Goal: Task Accomplishment & Management: Complete application form

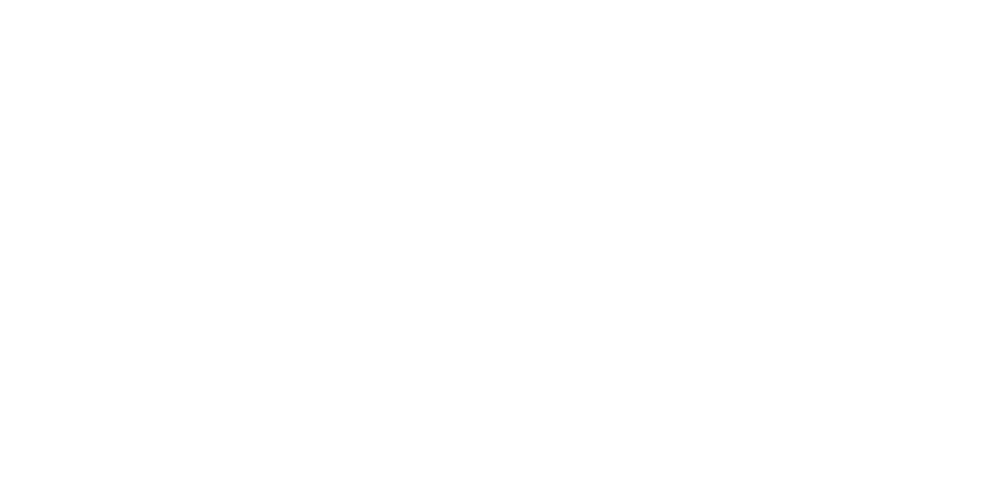
click at [0, 0] on html at bounding box center [0, 0] width 0 height 0
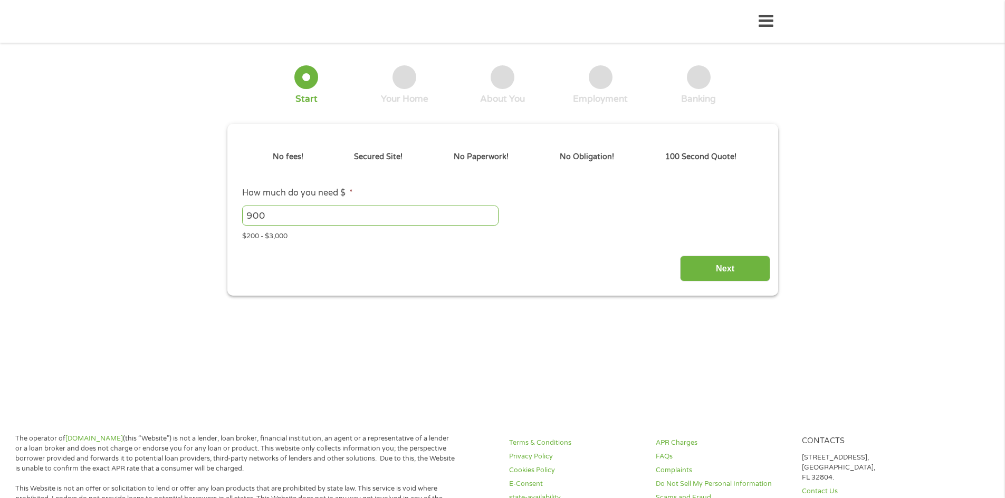
type input "Cj0KCQjwuKnGBhD5ARIsAD19RsZNo9PE-I6gRyS6Tvd_S_adOHEl7jpGCB2l6r1gy0HS6gW1wHVfD-w…"
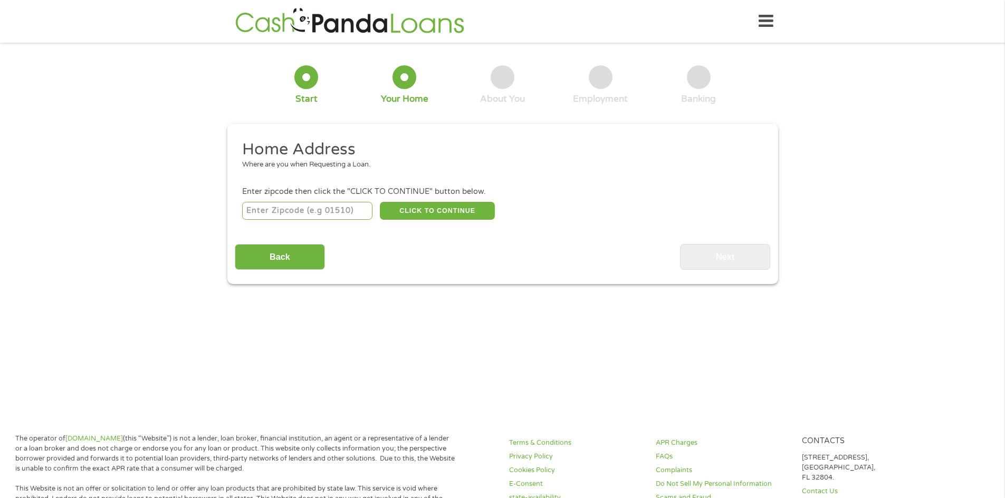
click at [315, 209] on input "number" at bounding box center [307, 211] width 130 height 18
type input "51534"
select select "[US_STATE]"
click at [411, 205] on button "CLICK TO CONTINUE" at bounding box center [437, 211] width 115 height 18
type input "51534"
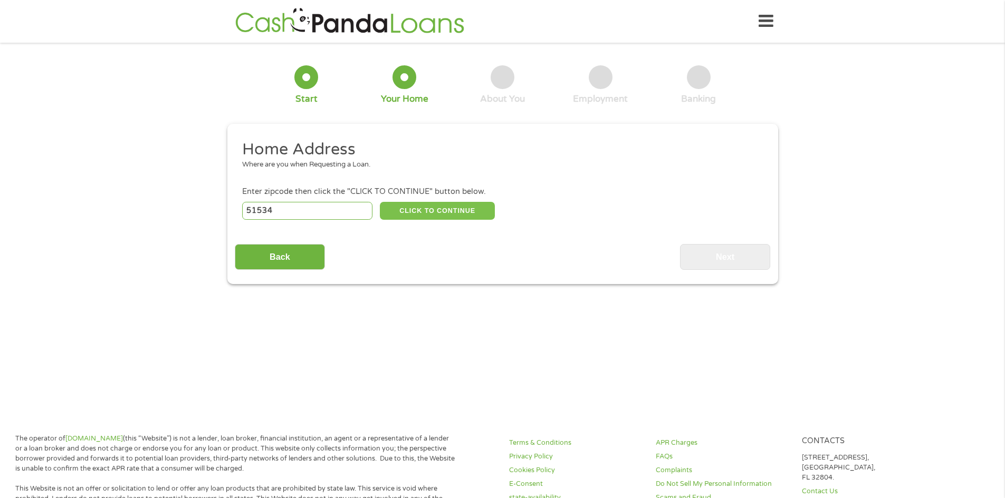
type input "Glenwood"
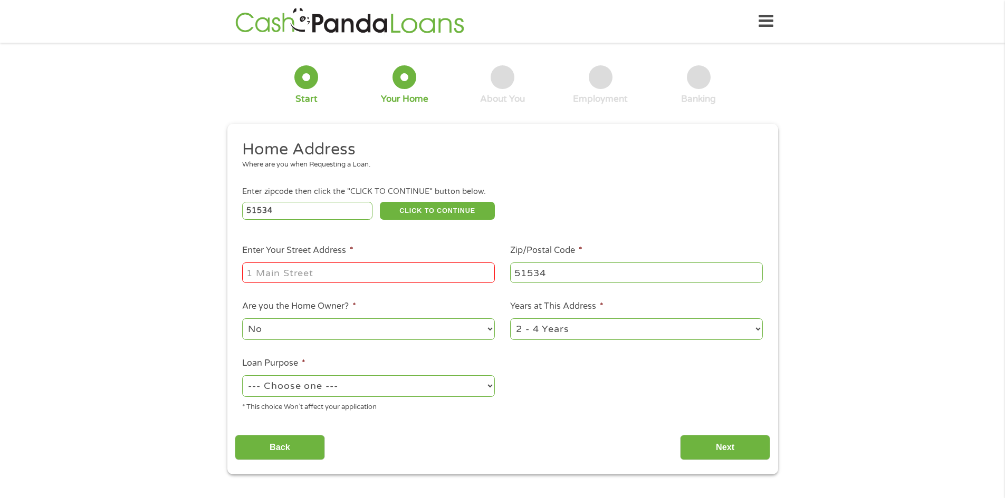
click at [381, 274] on input "Enter Your Street Address *" at bounding box center [368, 273] width 253 height 20
type input "[STREET_ADDRESS][PERSON_NAME]"
click at [551, 328] on select "1 Year or less 1 - 2 Years 2 - 4 Years Over 4 Years" at bounding box center [636, 330] width 253 height 22
select select "60months"
click at [510, 319] on select "1 Year or less 1 - 2 Years 2 - 4 Years Over 4 Years" at bounding box center [636, 330] width 253 height 22
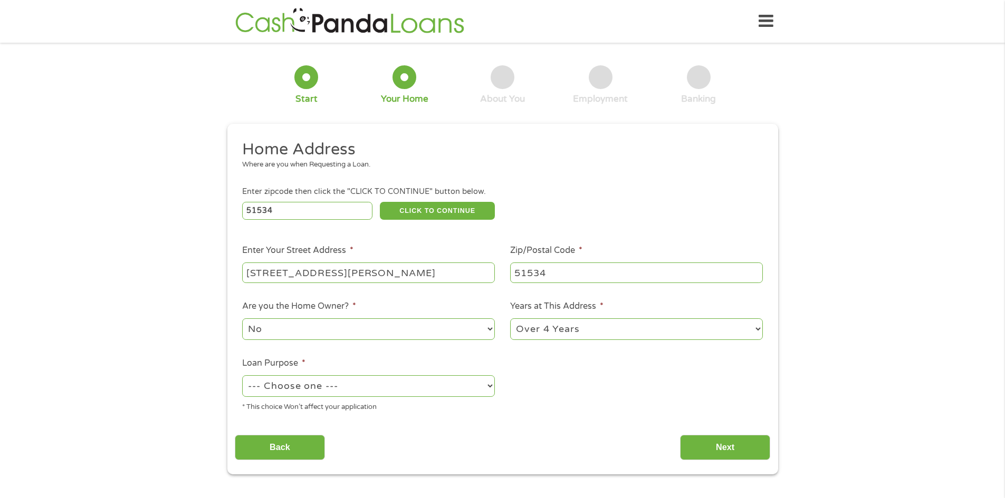
click at [389, 392] on select "--- Choose one --- Pay Bills Debt Consolidation Home Improvement Major Purchase…" at bounding box center [368, 387] width 253 height 22
click at [242, 376] on select "--- Choose one --- Pay Bills Debt Consolidation Home Improvement Major Purchase…" at bounding box center [368, 387] width 253 height 22
click at [474, 385] on select "--- Choose one --- Pay Bills Debt Consolidation Home Improvement Major Purchase…" at bounding box center [368, 387] width 253 height 22
select select "paybills"
click at [242, 376] on select "--- Choose one --- Pay Bills Debt Consolidation Home Improvement Major Purchase…" at bounding box center [368, 387] width 253 height 22
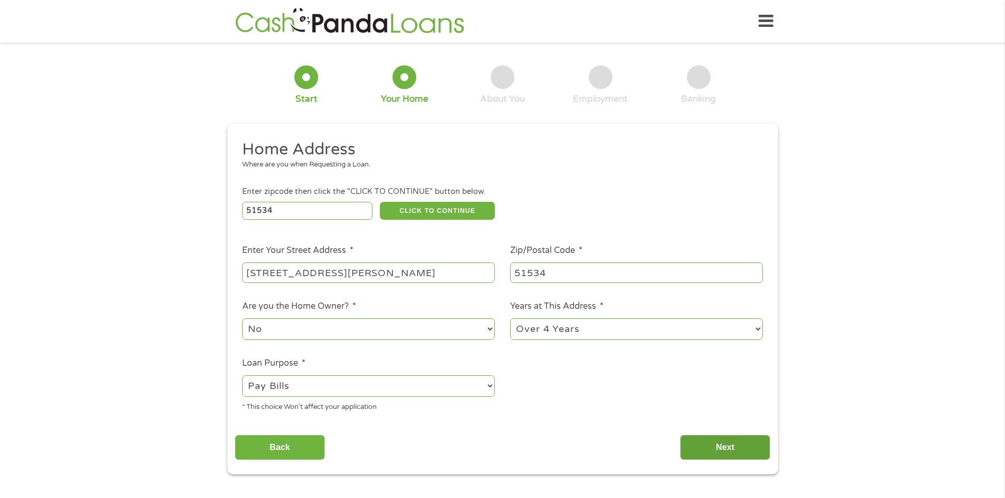
click at [704, 440] on input "Next" at bounding box center [725, 448] width 90 height 26
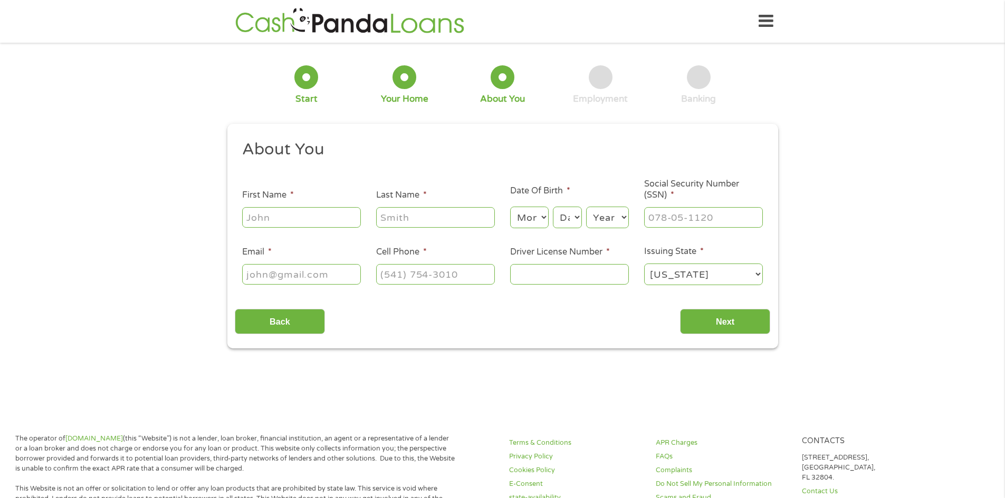
scroll to position [4, 4]
click at [303, 203] on li "First Name *" at bounding box center [302, 209] width 134 height 41
click at [306, 217] on input "First Name *" at bounding box center [301, 217] width 119 height 20
type input "[PERSON_NAME]"
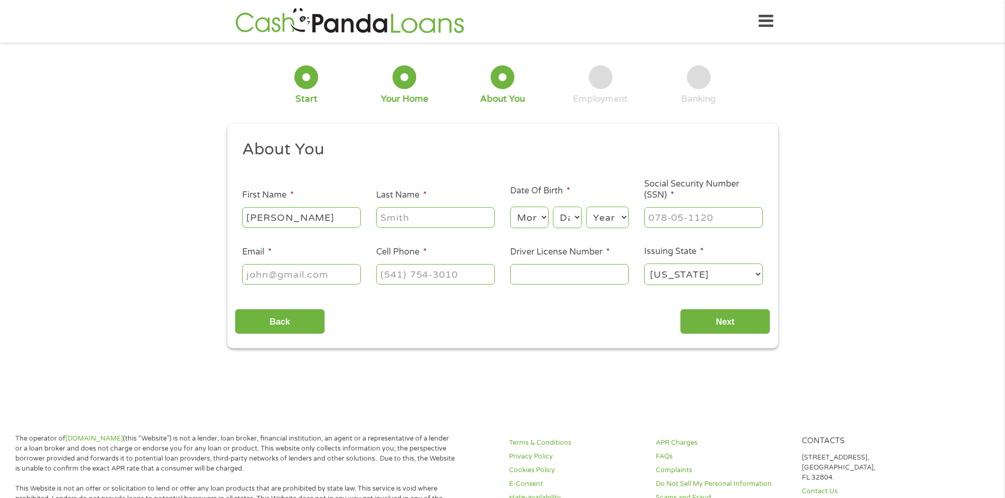
type input "[EMAIL_ADDRESS][DOMAIN_NAME]"
type input "[PHONE_NUMBER]"
click at [532, 217] on select "Month 1 2 3 4 5 6 7 8 9 10 11 12" at bounding box center [529, 218] width 39 height 22
select select "5"
click at [510, 207] on select "Month 1 2 3 4 5 6 7 8 9 10 11 12" at bounding box center [529, 218] width 39 height 22
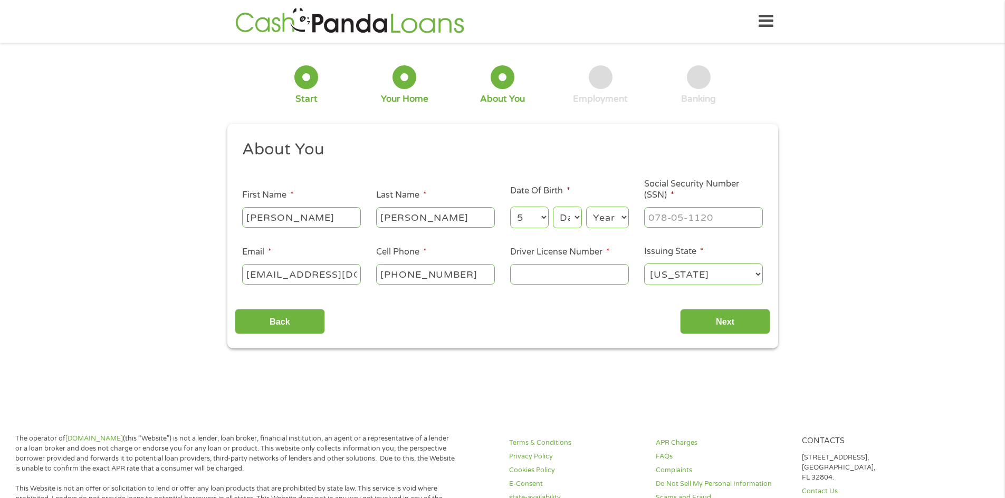
click at [573, 207] on select "Day 1 2 3 4 5 6 7 8 9 10 11 12 13 14 15 16 17 18 19 20 21 22 23 24 25 26 27 28 …" at bounding box center [567, 218] width 28 height 22
select select "7"
click at [553, 207] on select "Day 1 2 3 4 5 6 7 8 9 10 11 12 13 14 15 16 17 18 19 20 21 22 23 24 25 26 27 28 …" at bounding box center [567, 218] width 28 height 22
click at [612, 221] on select "Year [DATE] 2006 2005 2004 2003 2002 2001 2000 1999 1998 1997 1996 1995 1994 19…" at bounding box center [607, 218] width 43 height 22
select select "1986"
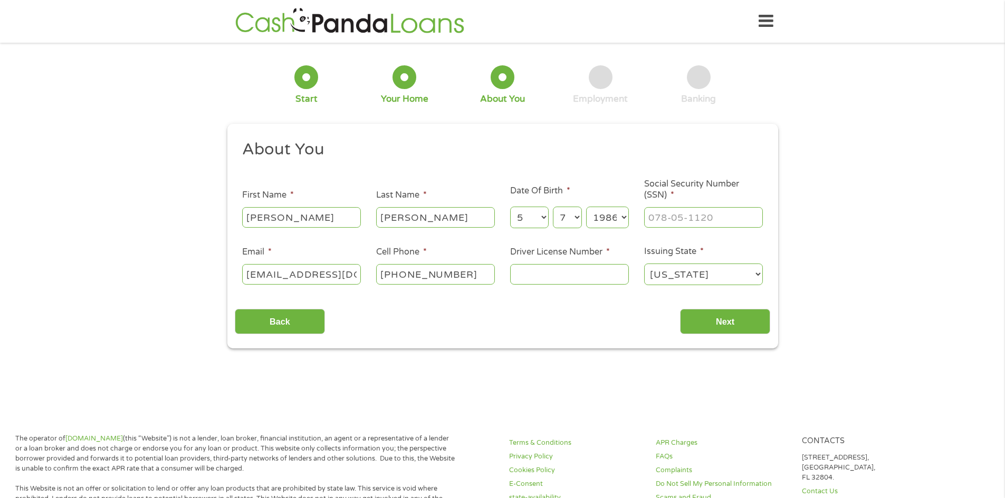
click at [586, 207] on select "Year [DATE] 2006 2005 2004 2003 2002 2001 2000 1999 1998 1997 1996 1995 1994 19…" at bounding box center [607, 218] width 43 height 22
click at [549, 276] on input "Driver License Number *" at bounding box center [569, 274] width 119 height 20
type input "273AP1164"
click at [678, 217] on input "___-__-____" at bounding box center [703, 217] width 119 height 20
type input "___-__-____"
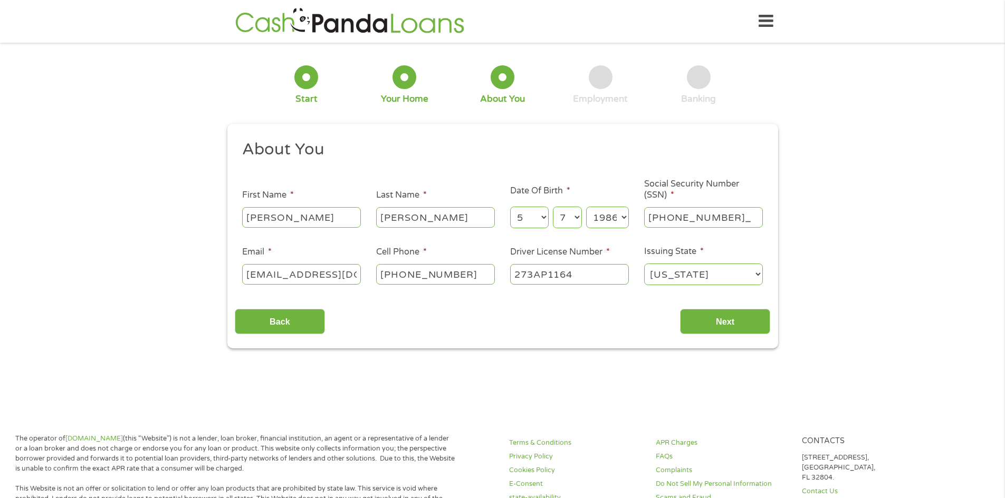
type input "508-15-1849"
click at [729, 326] on input "Next" at bounding box center [725, 322] width 90 height 26
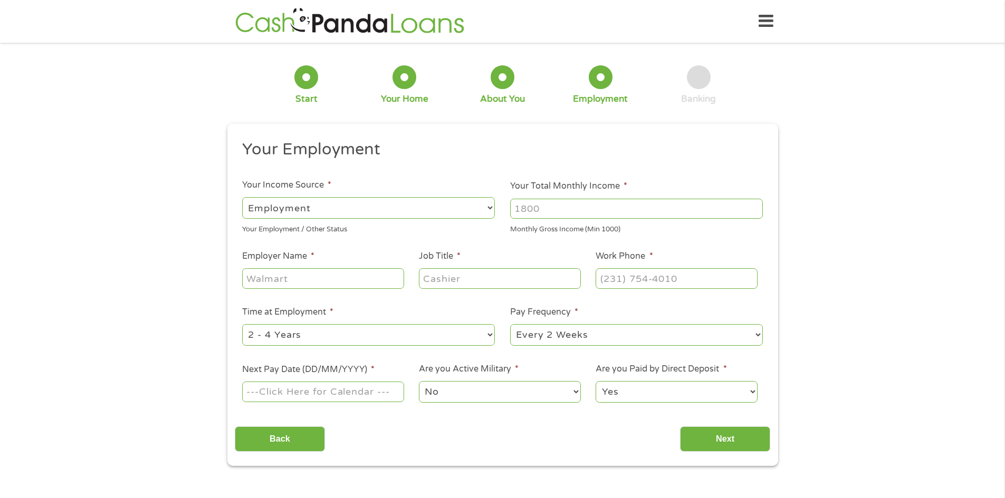
click at [531, 208] on input "Your Total Monthly Income *" at bounding box center [636, 209] width 253 height 20
type input "1600"
click at [370, 277] on input "Employer Name *" at bounding box center [322, 278] width 161 height 20
type input "GMP Investments"
type input "Cashier"
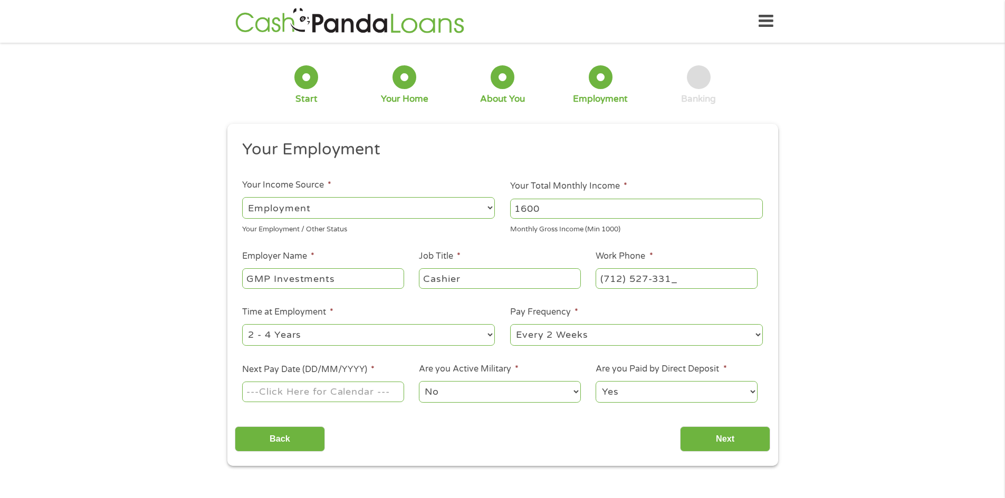
type input "[PHONE_NUMBER]"
click at [312, 325] on select "--- Choose one --- 1 Year or less 1 - 2 Years 2 - 4 Years Over 4 Years" at bounding box center [368, 335] width 253 height 22
select select "12months"
click at [242, 324] on select "--- Choose one --- 1 Year or less 1 - 2 Years 2 - 4 Years Over 4 Years" at bounding box center [368, 335] width 253 height 22
click at [563, 335] on select "--- Choose one --- Every 2 Weeks Every Week Monthly Semi-Monthly" at bounding box center [636, 335] width 253 height 22
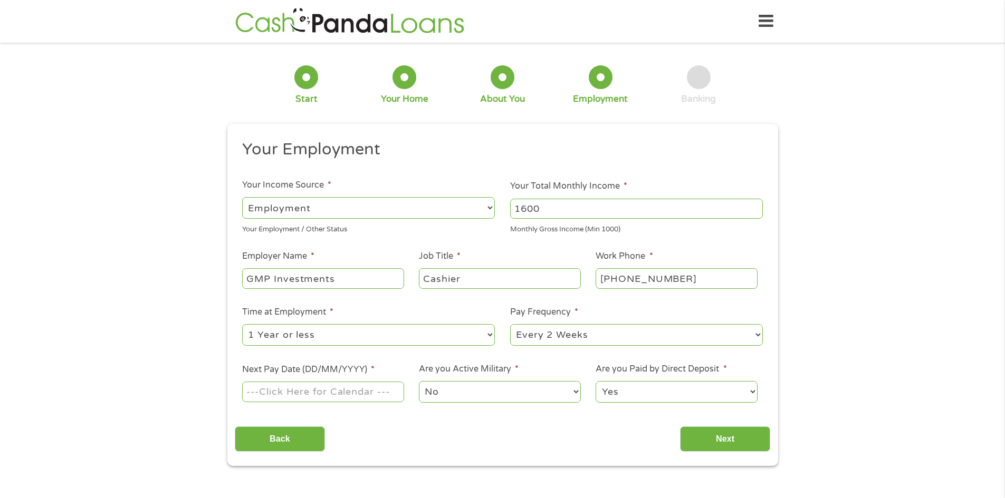
select select "weekly"
click at [510, 324] on select "--- Choose one --- Every 2 Weeks Every Week Monthly Semi-Monthly" at bounding box center [636, 335] width 253 height 22
click at [344, 400] on input "Next Pay Date (DD/MM/YYYY) *" at bounding box center [322, 392] width 161 height 20
type input "[DATE]"
click at [745, 437] on input "Next" at bounding box center [725, 440] width 90 height 26
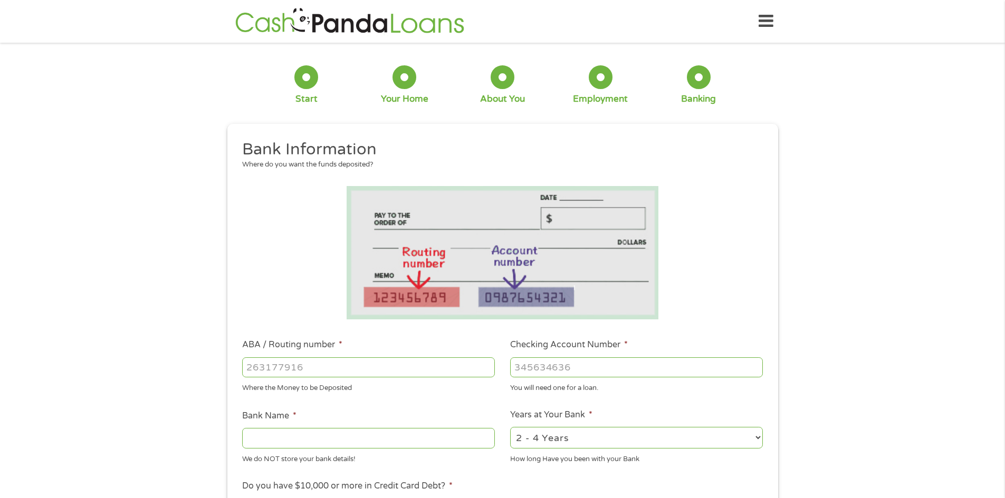
scroll to position [53, 0]
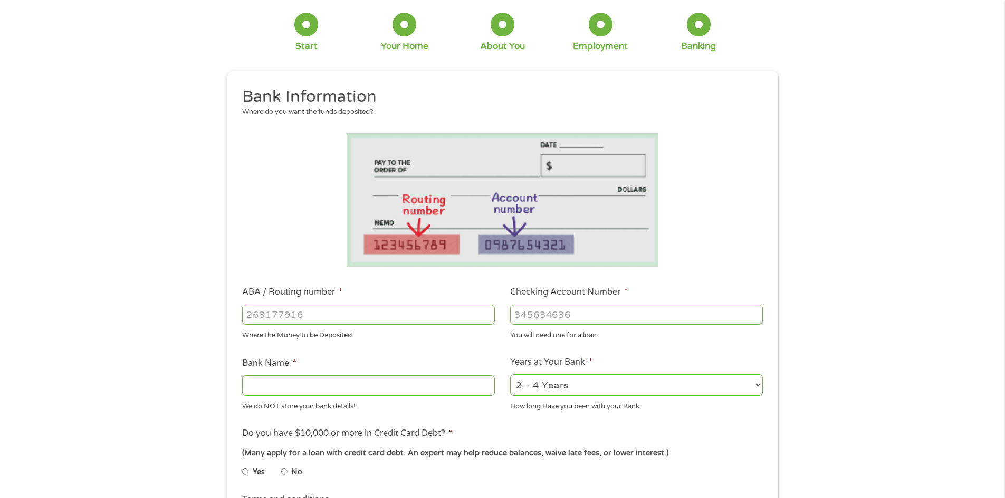
click at [349, 315] on input "ABA / Routing number *" at bounding box center [368, 315] width 253 height 20
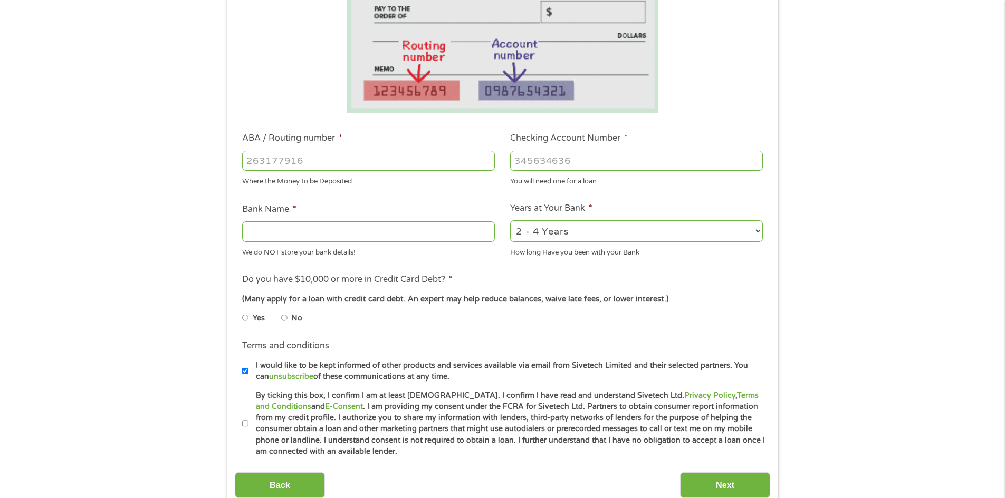
scroll to position [211, 0]
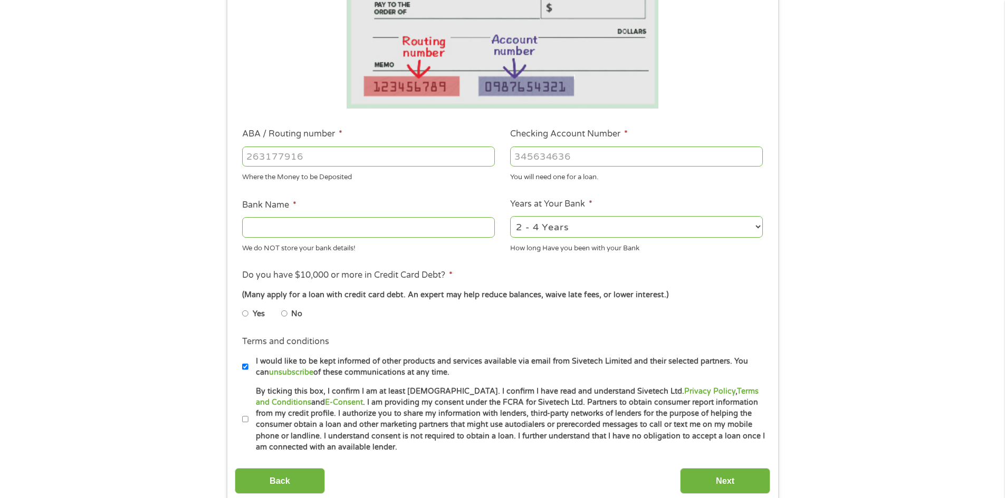
click at [288, 310] on li "No" at bounding box center [300, 314] width 38 height 21
click at [283, 316] on input "No" at bounding box center [284, 313] width 6 height 17
radio input "true"
click at [335, 234] on input "Bank Name *" at bounding box center [368, 227] width 253 height 20
type input "Chime"
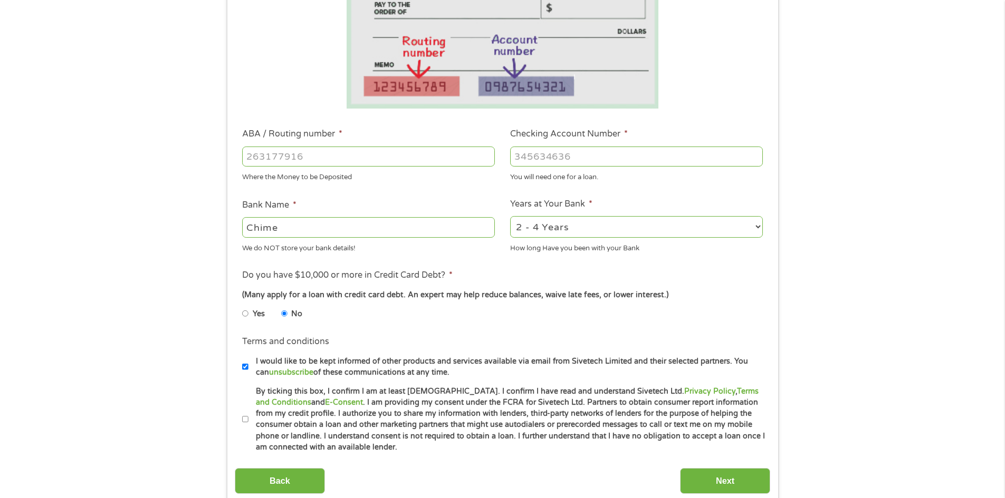
click at [582, 232] on select "2 - 4 Years 6 - 12 Months 1 - 2 Years Over 4 Years" at bounding box center [636, 227] width 253 height 22
select select "24months"
click at [510, 216] on select "2 - 4 Years 6 - 12 Months 1 - 2 Years Over 4 Years" at bounding box center [636, 227] width 253 height 22
click at [275, 155] on input "ABA / Routing number *" at bounding box center [368, 157] width 253 height 20
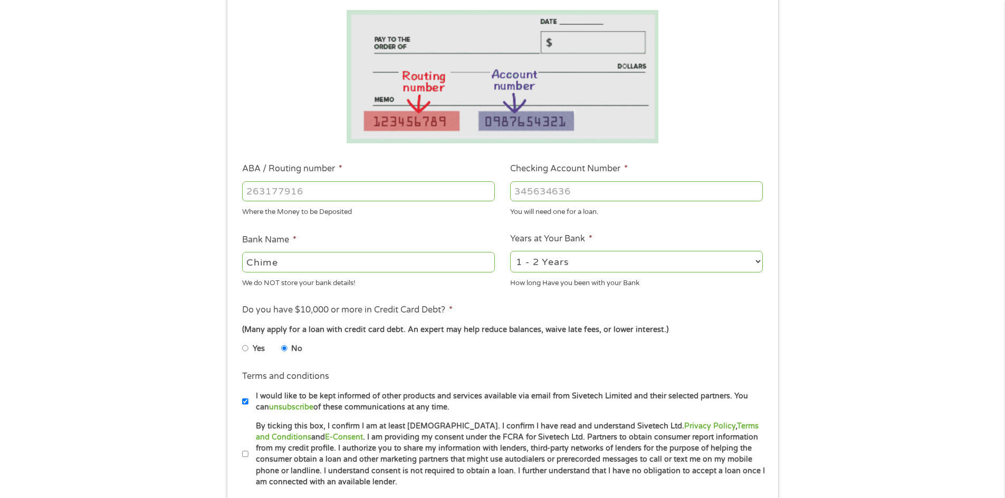
scroll to position [105, 0]
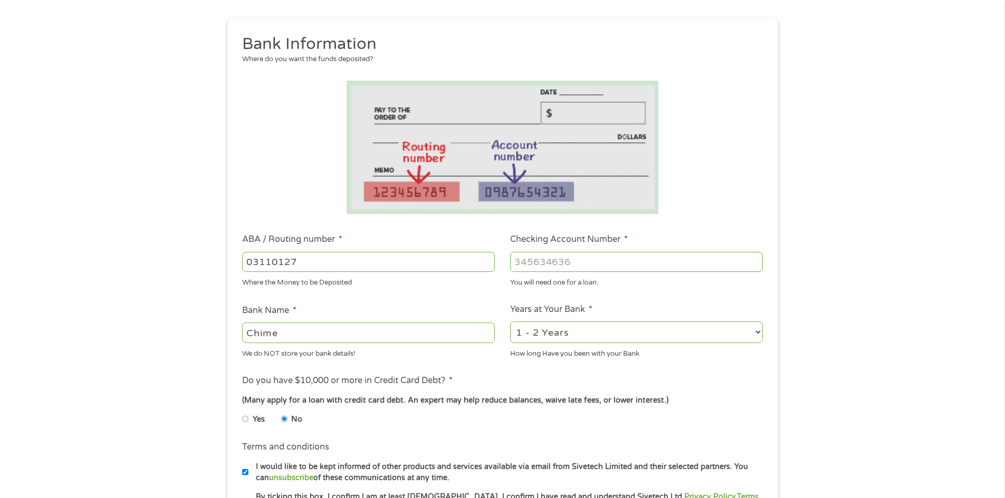
type input "031101279"
type input "THE BANCORP BANK"
type input "031101279"
click at [612, 254] on input "Checking Account Number *" at bounding box center [636, 262] width 253 height 20
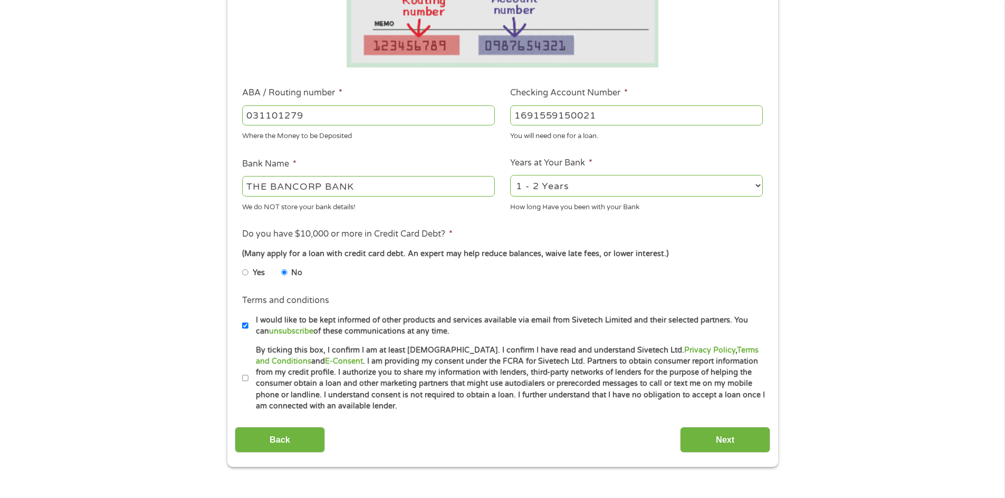
scroll to position [316, 0]
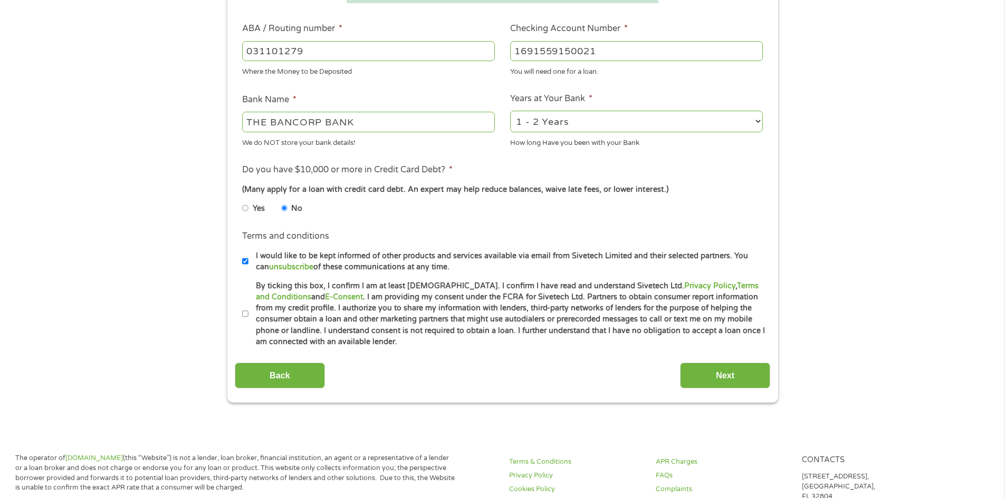
type input "1691559150021"
click at [347, 325] on label "By ticking this box, I confirm I am at least [DEMOGRAPHIC_DATA]. I confirm I ha…" at bounding box center [506, 315] width 517 height 68
click at [248, 323] on input "By ticking this box, I confirm I am at least [DEMOGRAPHIC_DATA]. I confirm I ha…" at bounding box center [245, 314] width 6 height 17
checkbox input "true"
click at [685, 373] on input "Next" at bounding box center [725, 376] width 90 height 26
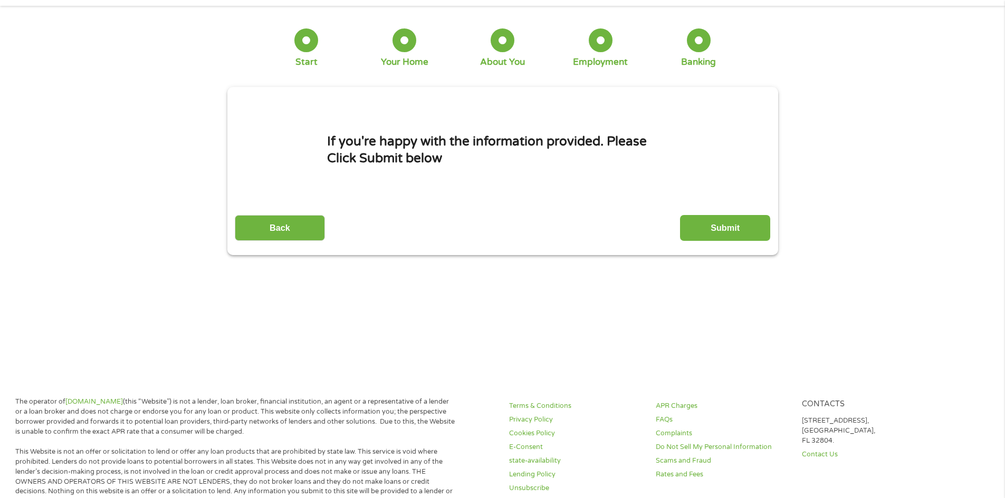
scroll to position [0, 0]
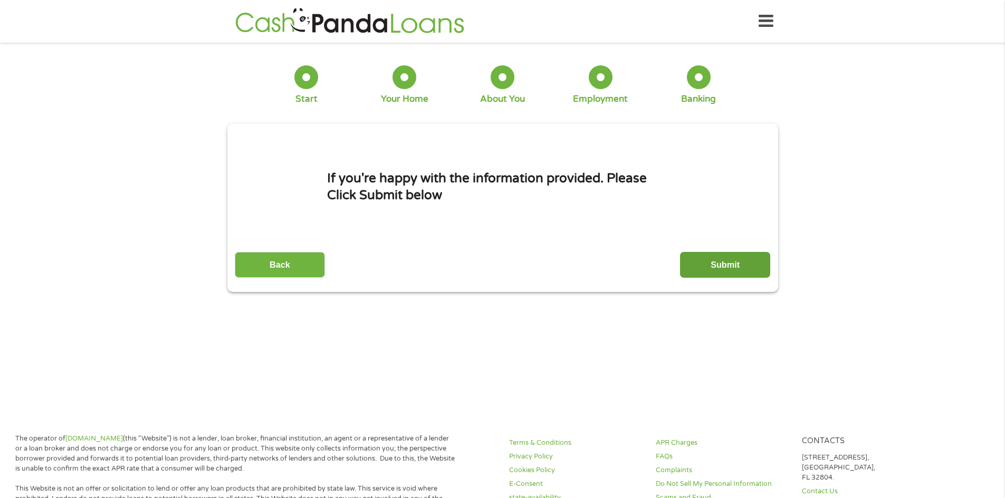
click at [739, 271] on input "Submit" at bounding box center [725, 265] width 90 height 26
